Goal: Transaction & Acquisition: Purchase product/service

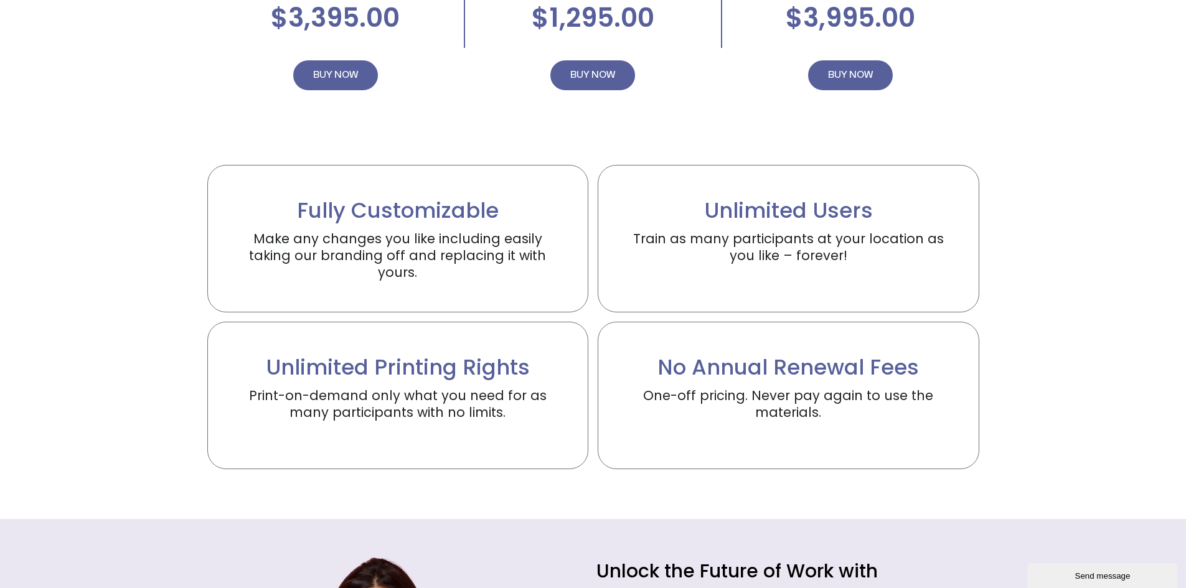
scroll to position [2615, 0]
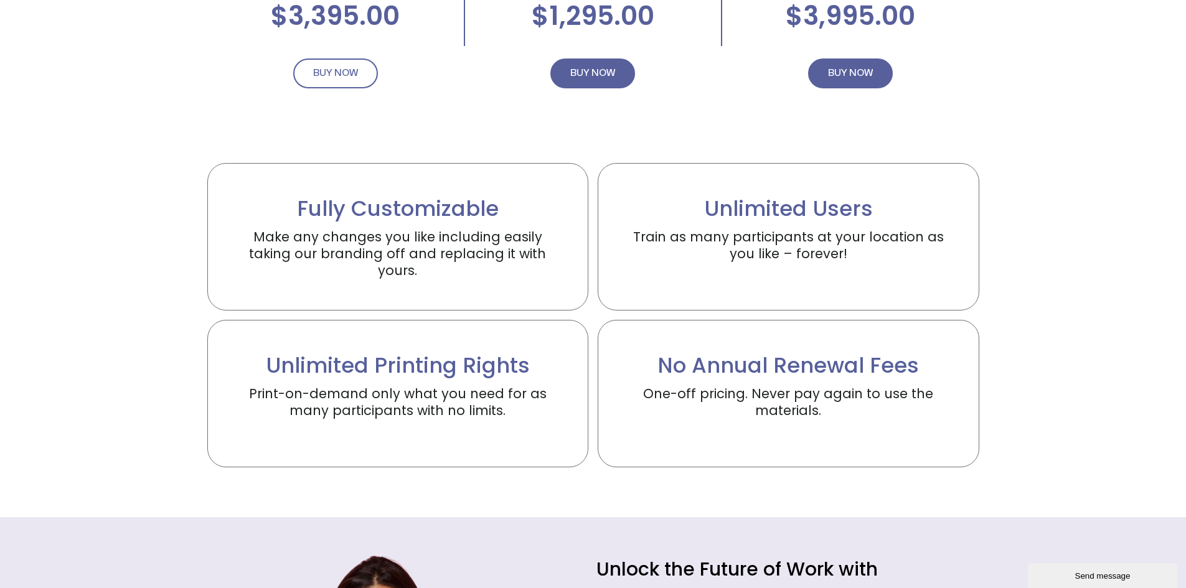
click at [332, 75] on span "BUY NOW" at bounding box center [335, 73] width 45 height 15
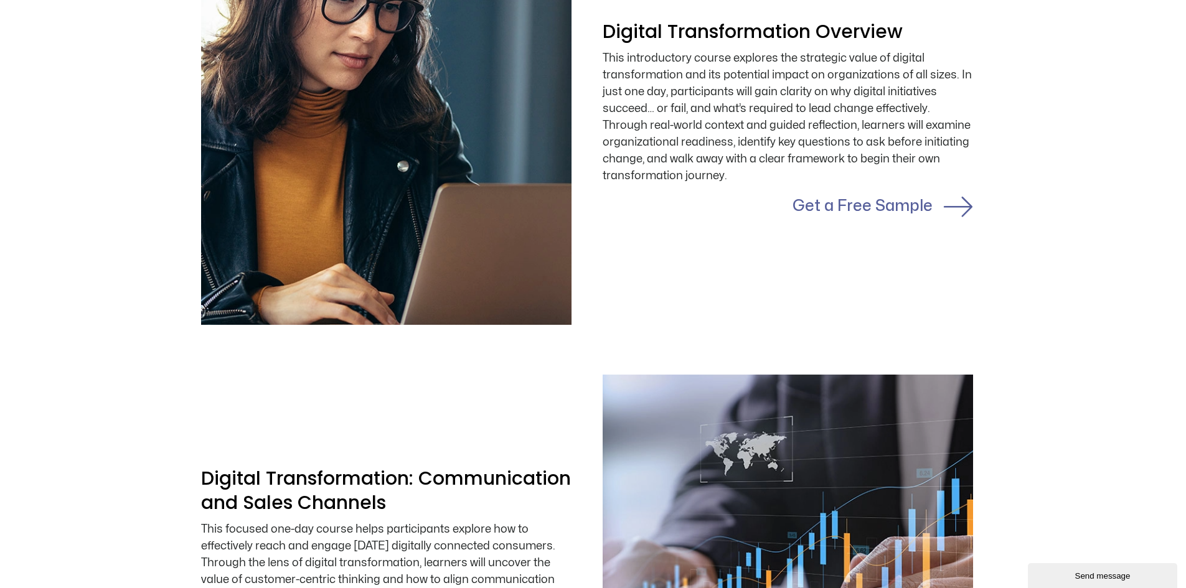
scroll to position [1130, 6]
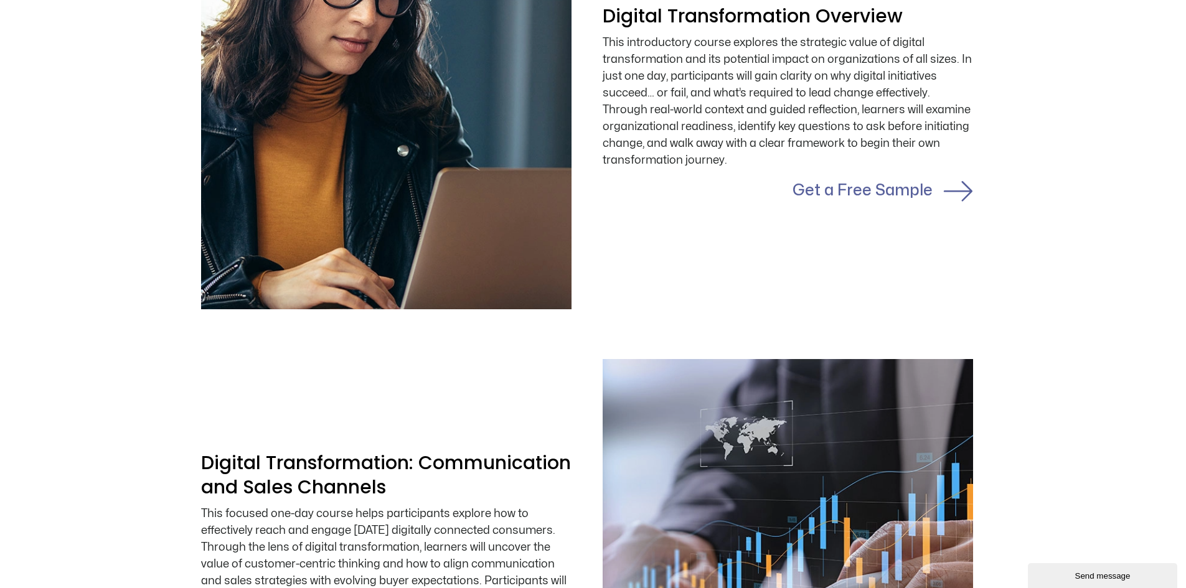
click at [865, 193] on link "Get a Free Sample" at bounding box center [863, 190] width 140 height 15
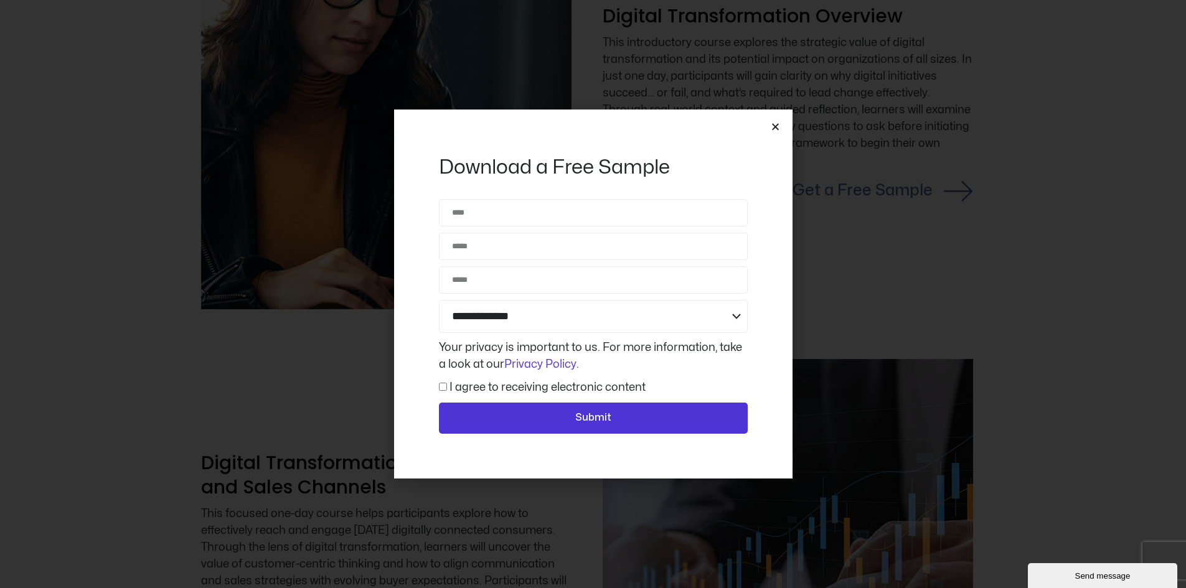
click at [776, 126] on icon "Close" at bounding box center [775, 126] width 9 height 9
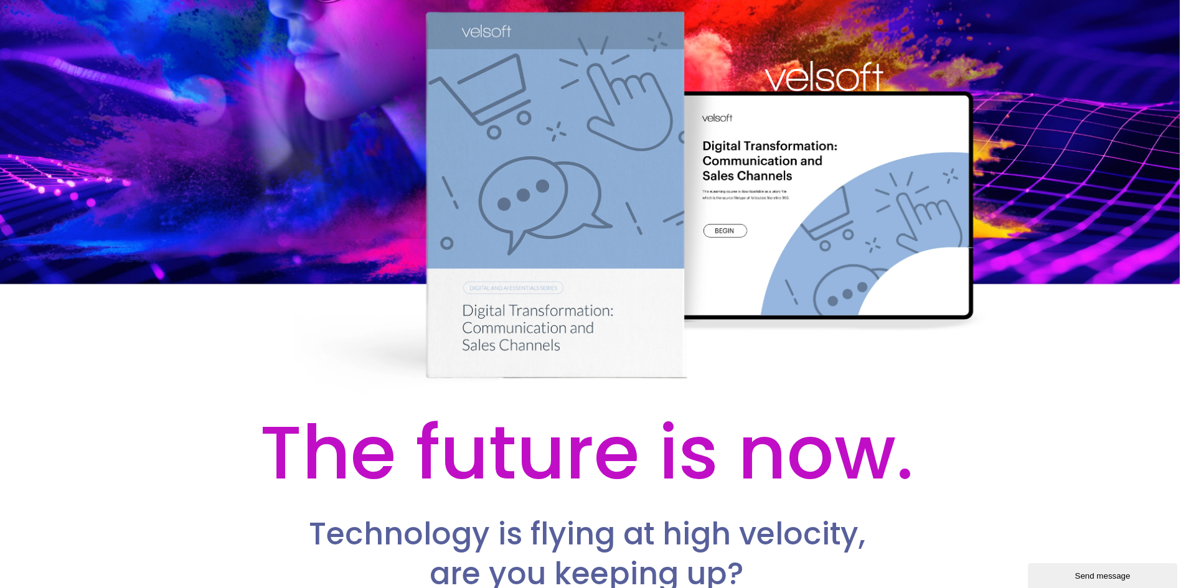
scroll to position [72, 6]
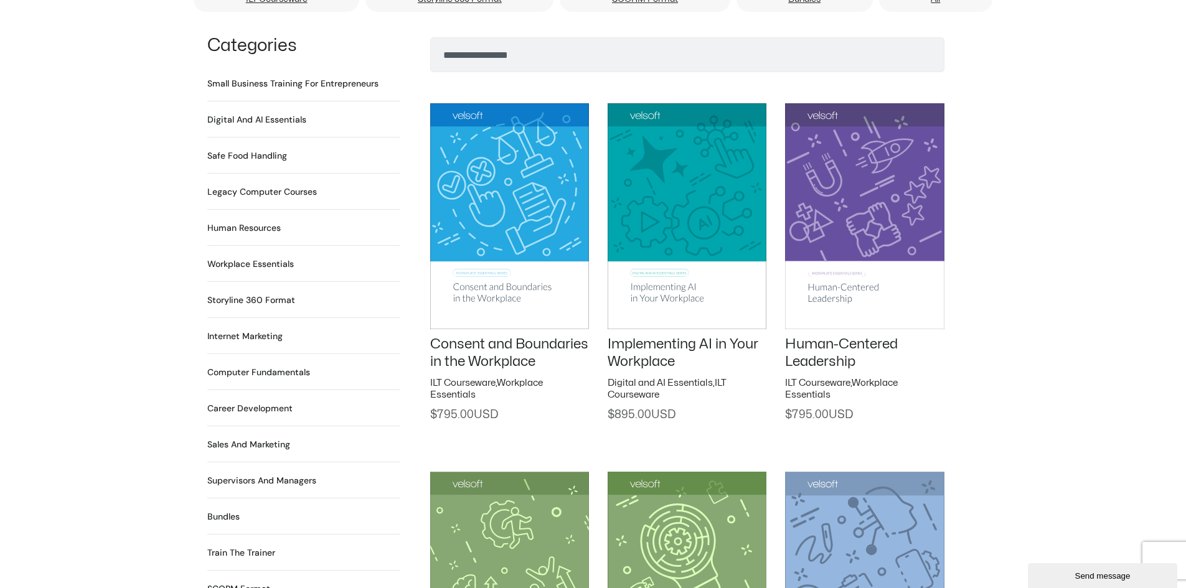
scroll to position [872, 0]
click at [243, 257] on h2 "Workplace Essentials 99 Products" at bounding box center [250, 263] width 87 height 13
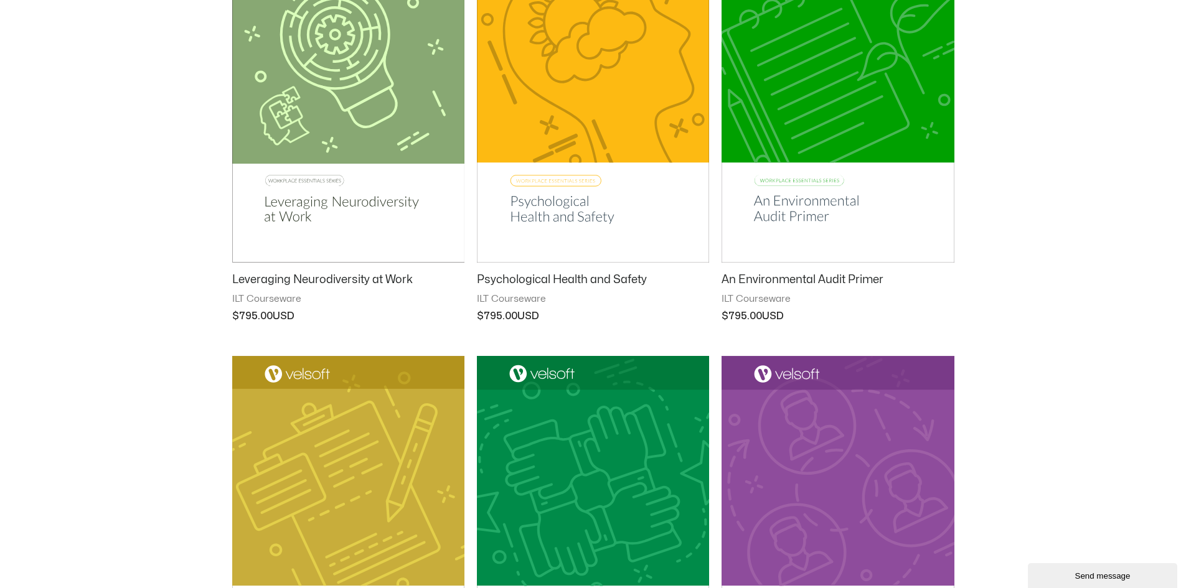
scroll to position [747, 0]
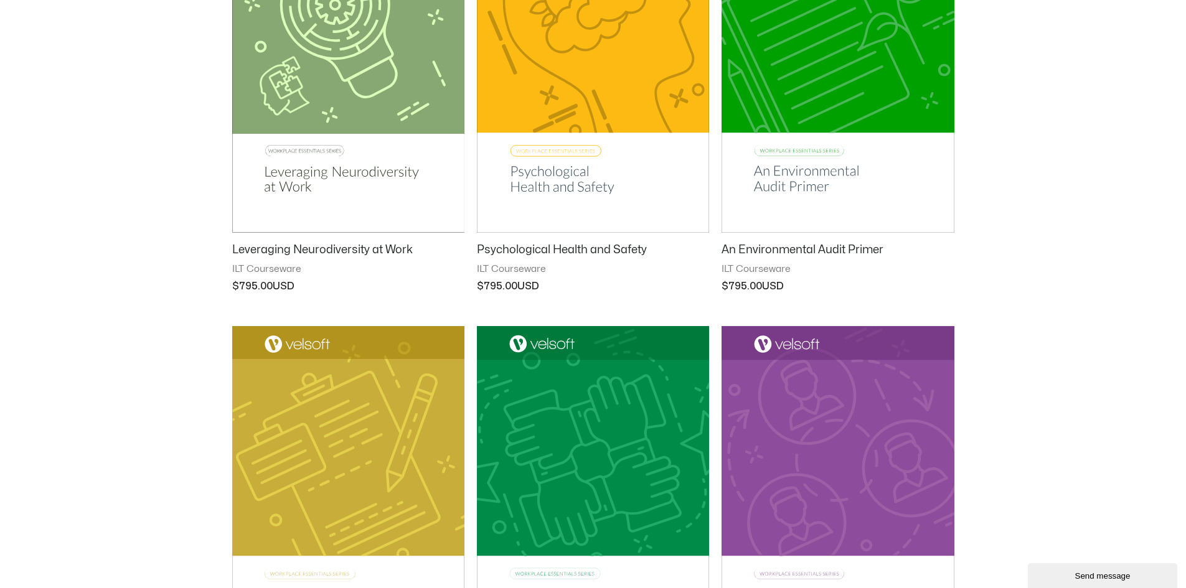
click at [516, 250] on h2 "Psychological Health and Safety" at bounding box center [593, 250] width 232 height 14
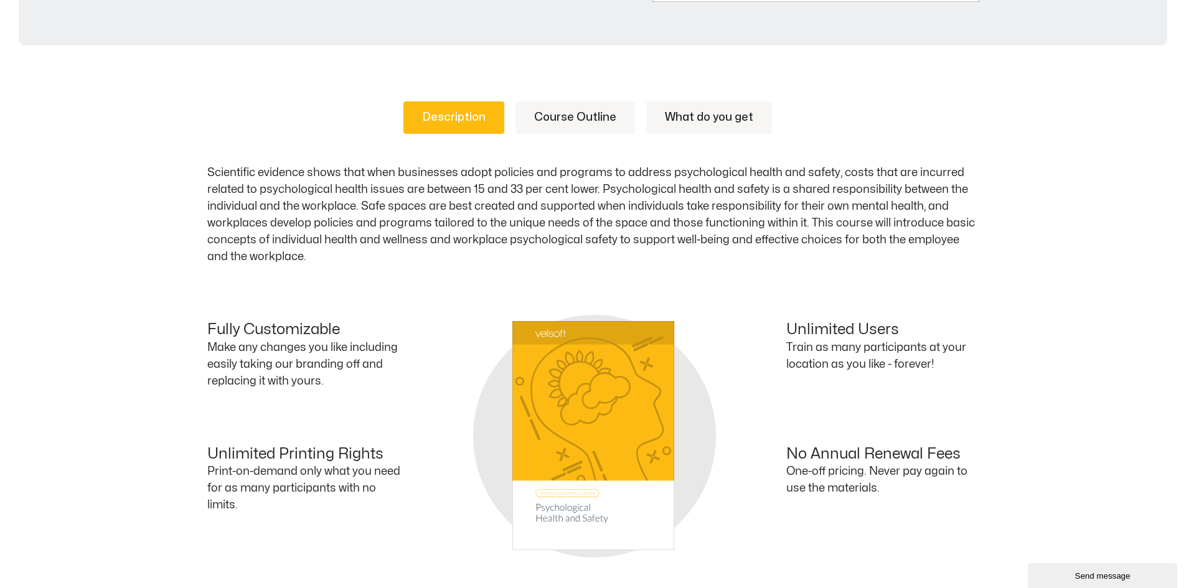
scroll to position [560, 0]
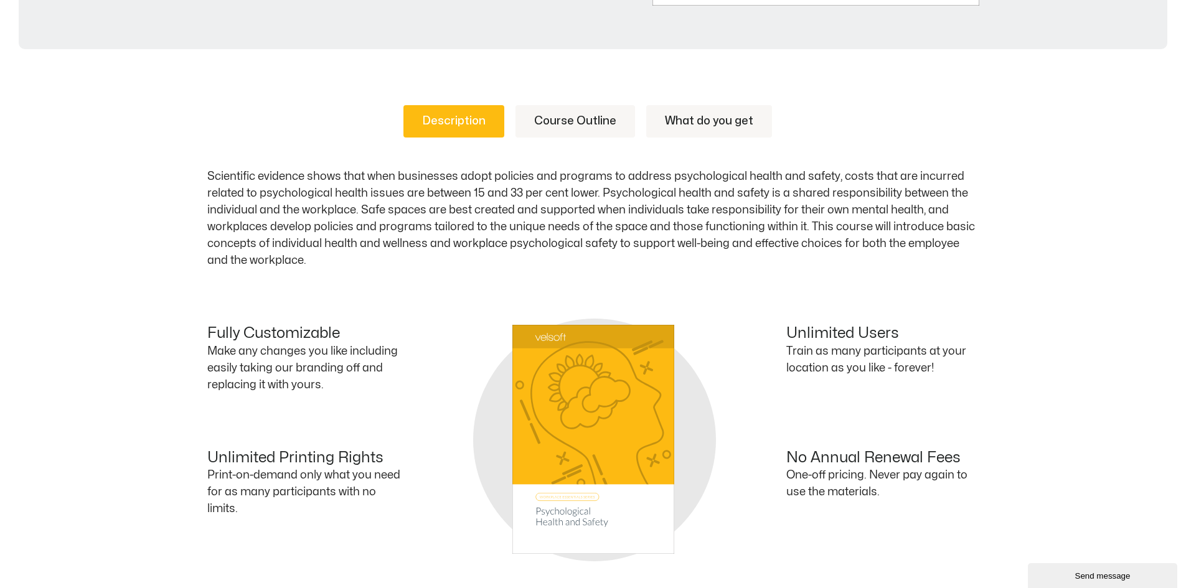
click at [561, 124] on link "Course Outline" at bounding box center [575, 121] width 120 height 32
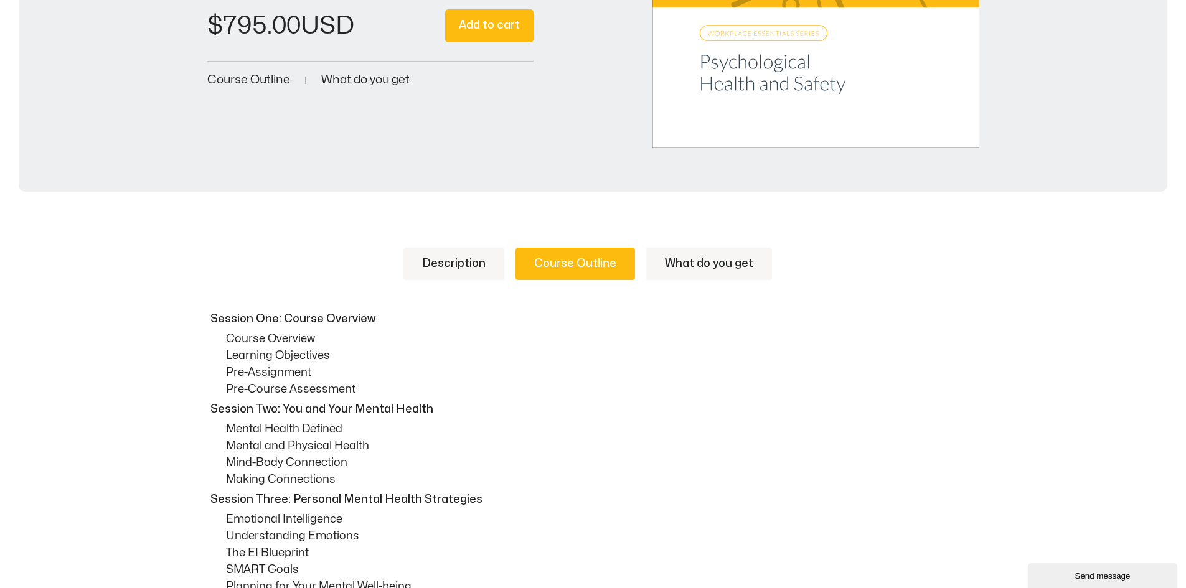
scroll to position [436, 0]
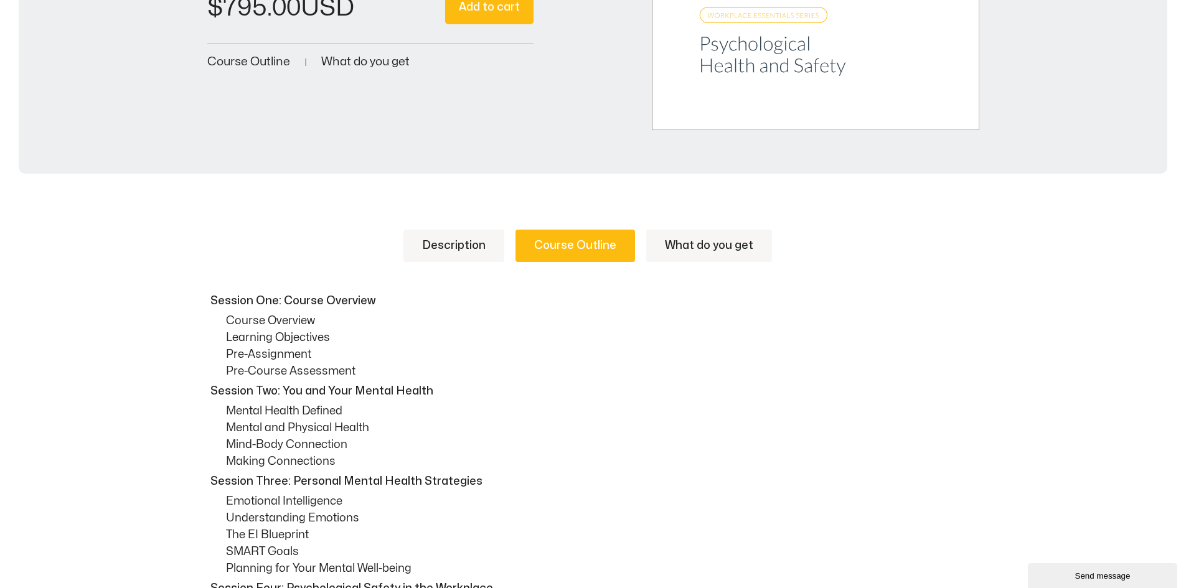
click at [442, 249] on link "Description" at bounding box center [453, 246] width 101 height 32
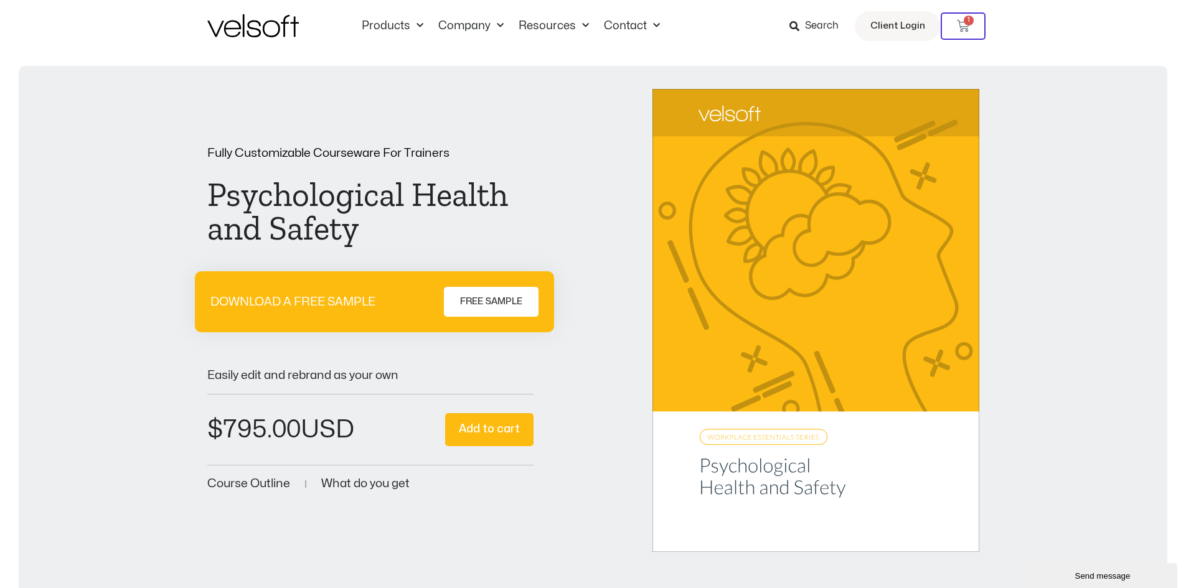
scroll to position [0, 0]
